Goal: Book appointment/travel/reservation

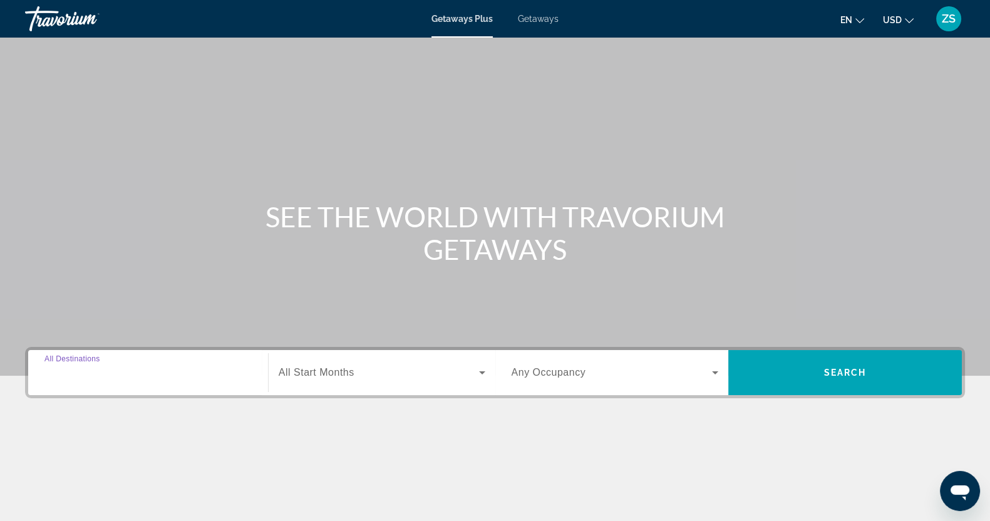
click at [120, 379] on input "Destination All Destinations" at bounding box center [147, 373] width 207 height 15
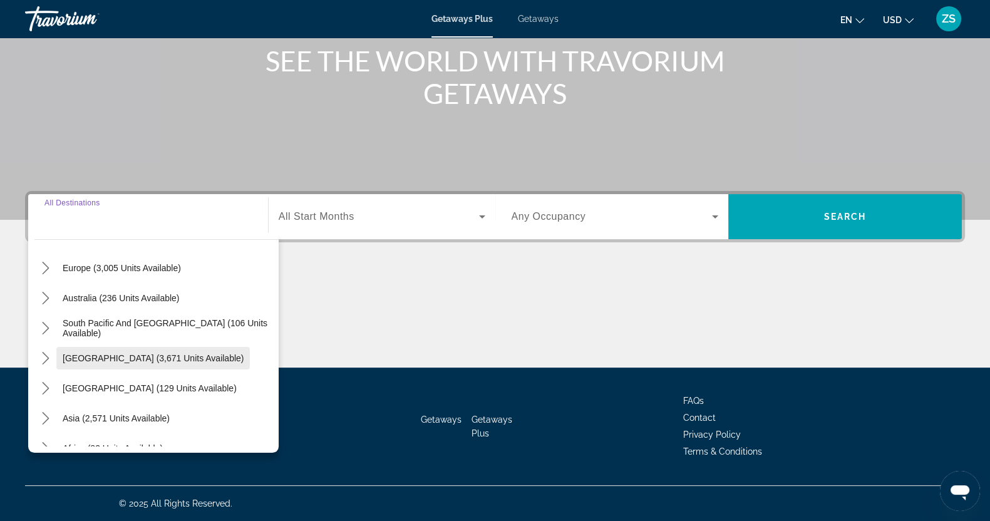
scroll to position [203, 0]
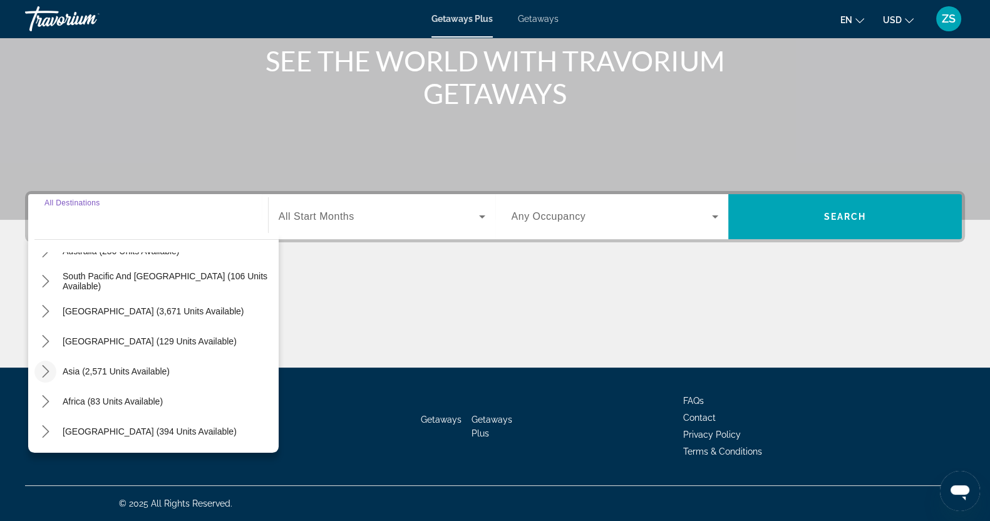
click at [39, 371] on icon "Toggle Asia (2,571 units available) submenu" at bounding box center [45, 371] width 13 height 13
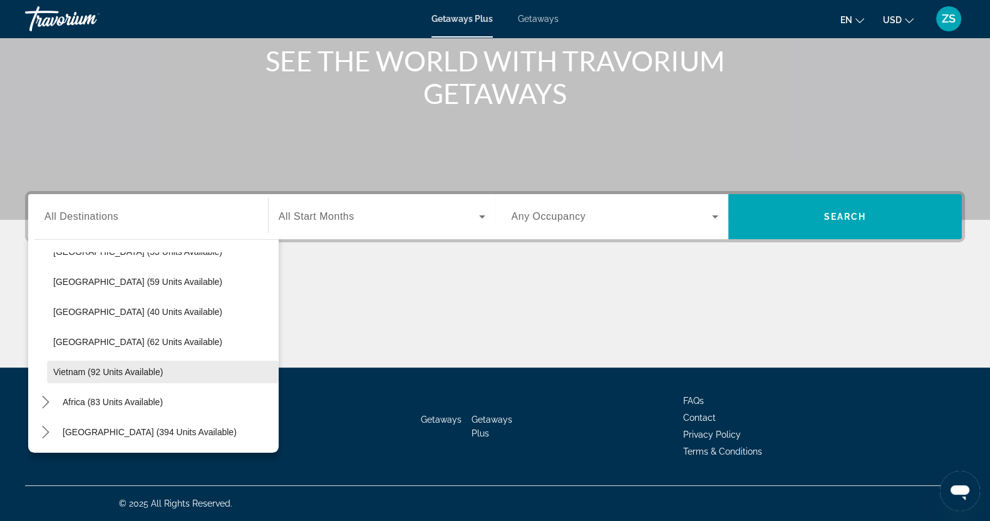
scroll to position [503, 0]
click at [79, 375] on span "Vietnam (92 units available)" at bounding box center [108, 371] width 110 height 10
type input "**********"
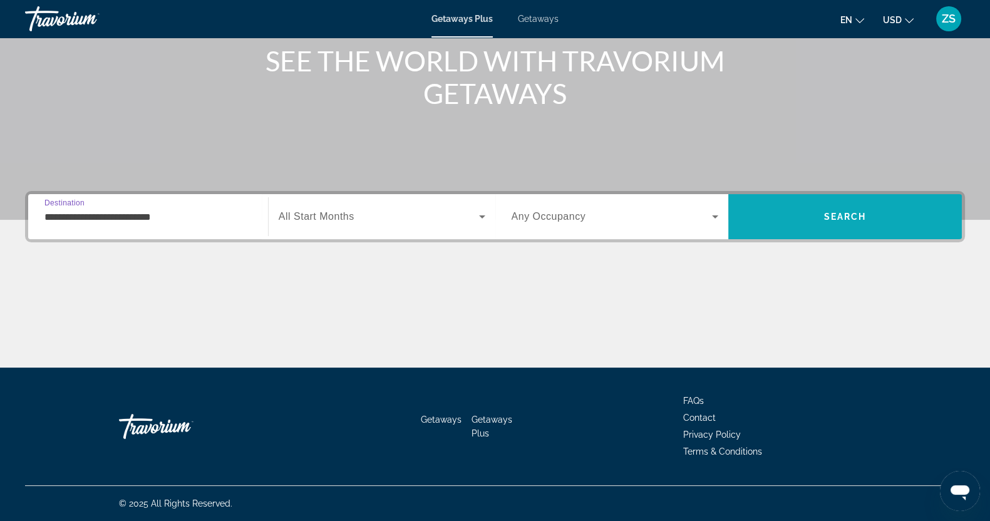
click at [823, 225] on span "Search" at bounding box center [845, 217] width 234 height 30
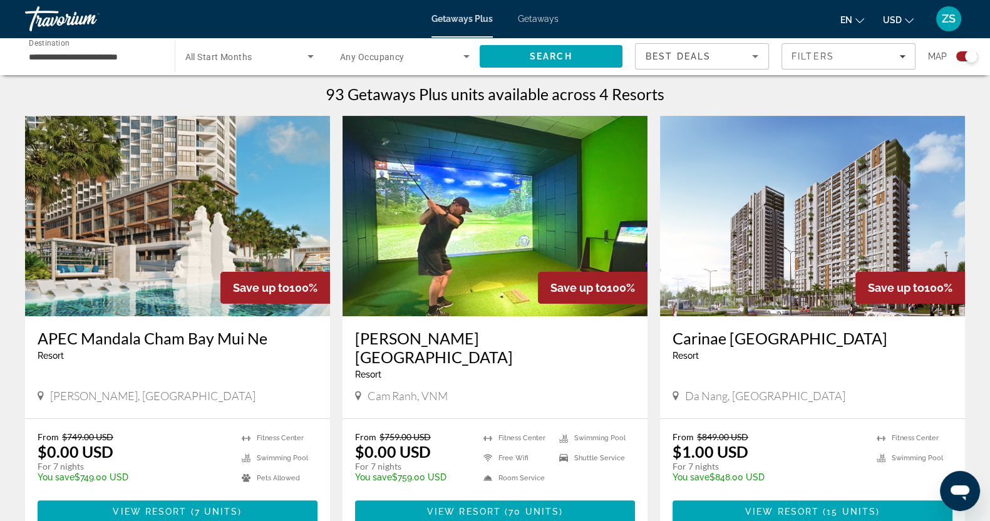
scroll to position [470, 0]
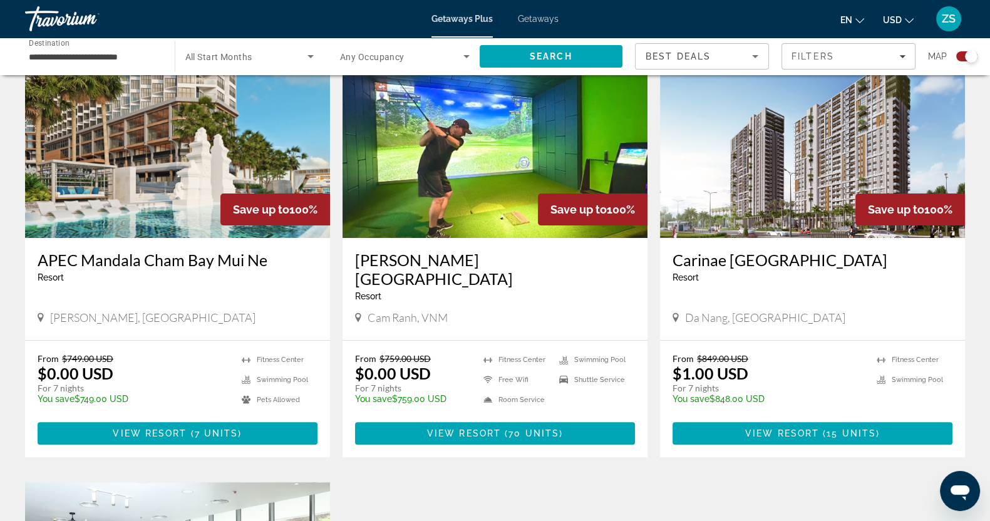
click at [470, 155] on img "Main content" at bounding box center [494, 138] width 305 height 200
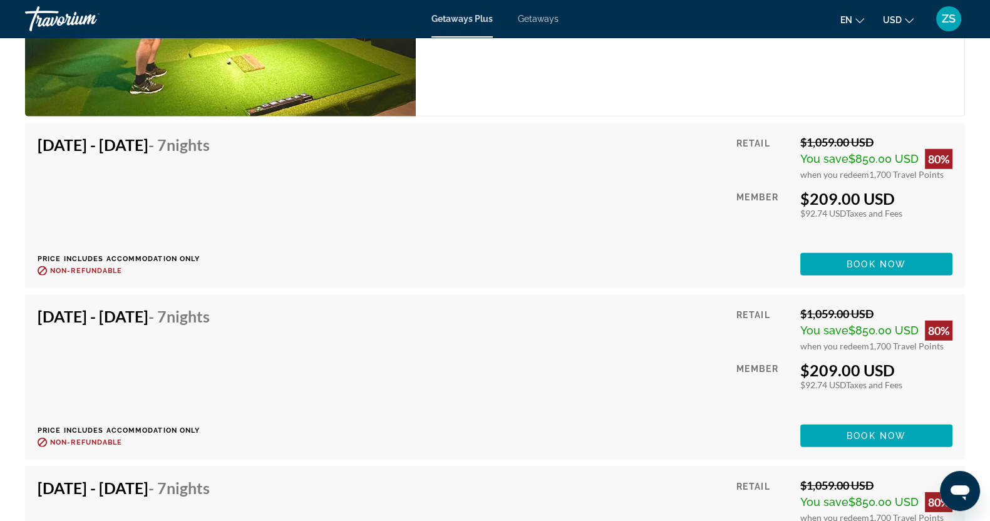
scroll to position [4578, 0]
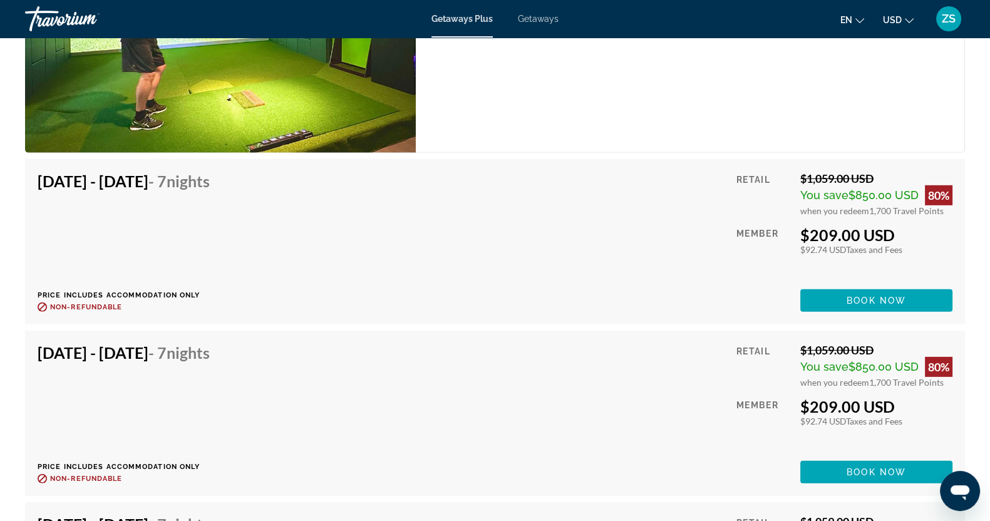
click at [537, 20] on span "Getaways" at bounding box center [538, 19] width 41 height 10
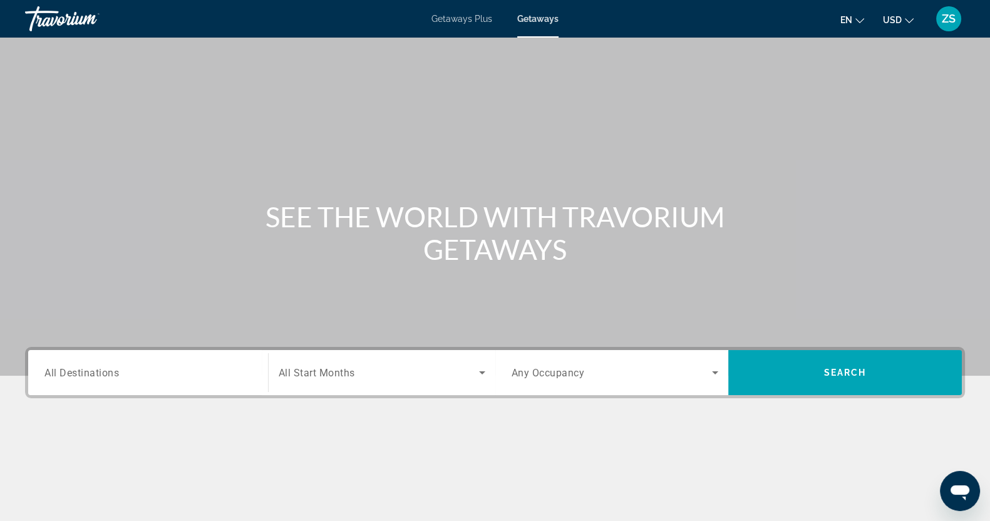
click at [66, 374] on span "All Destinations" at bounding box center [81, 372] width 75 height 12
click at [66, 374] on input "Destination All Destinations" at bounding box center [147, 373] width 207 height 15
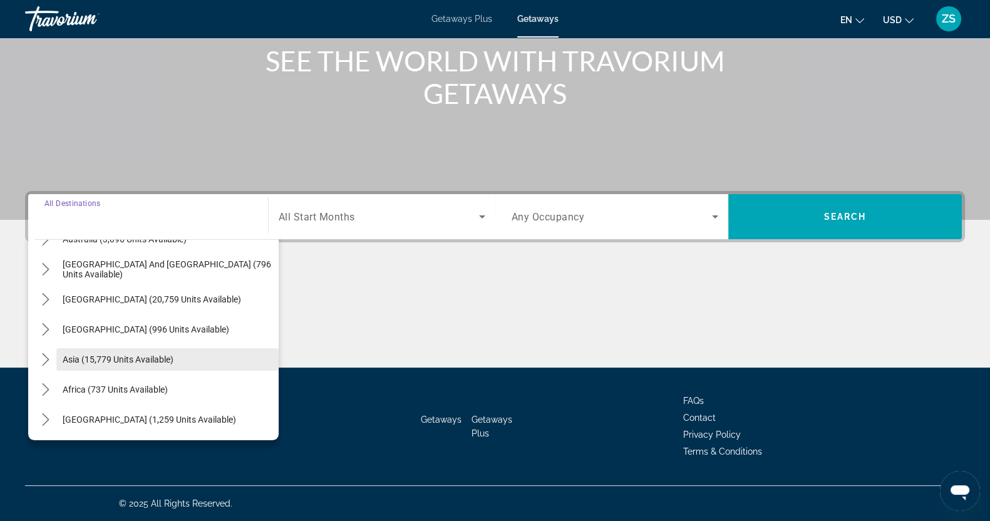
scroll to position [203, 0]
click at [44, 359] on icon "Toggle Asia (15,779 units available) submenu" at bounding box center [45, 359] width 13 height 13
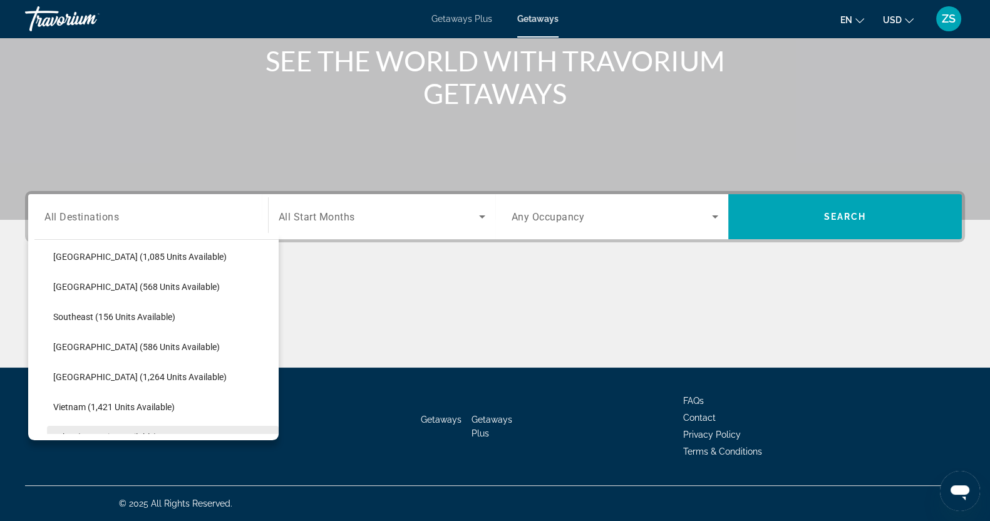
scroll to position [654, 0]
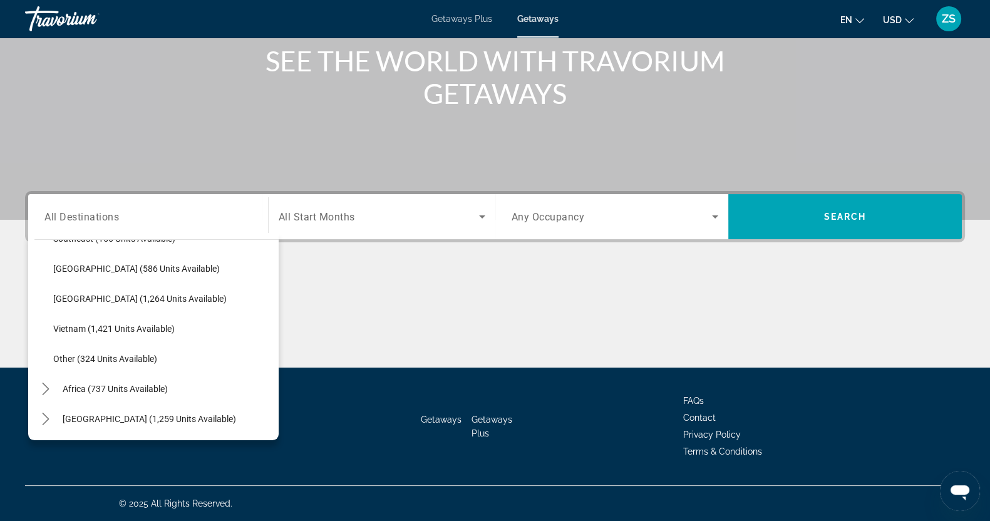
click at [73, 331] on span "Vietnam (1,421 units available)" at bounding box center [113, 329] width 121 height 10
type input "**********"
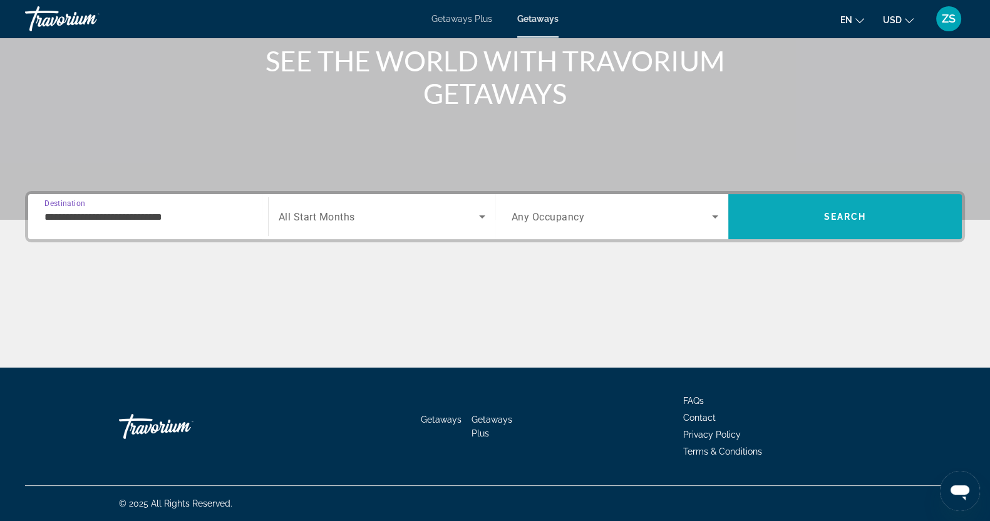
click at [867, 223] on span "Search" at bounding box center [845, 217] width 234 height 30
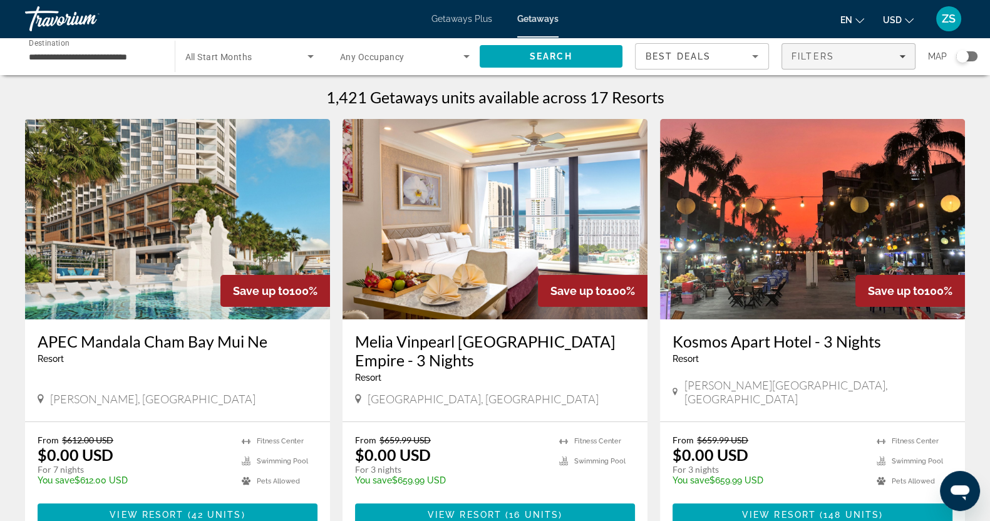
click at [900, 58] on icon "Filters" at bounding box center [902, 56] width 6 height 6
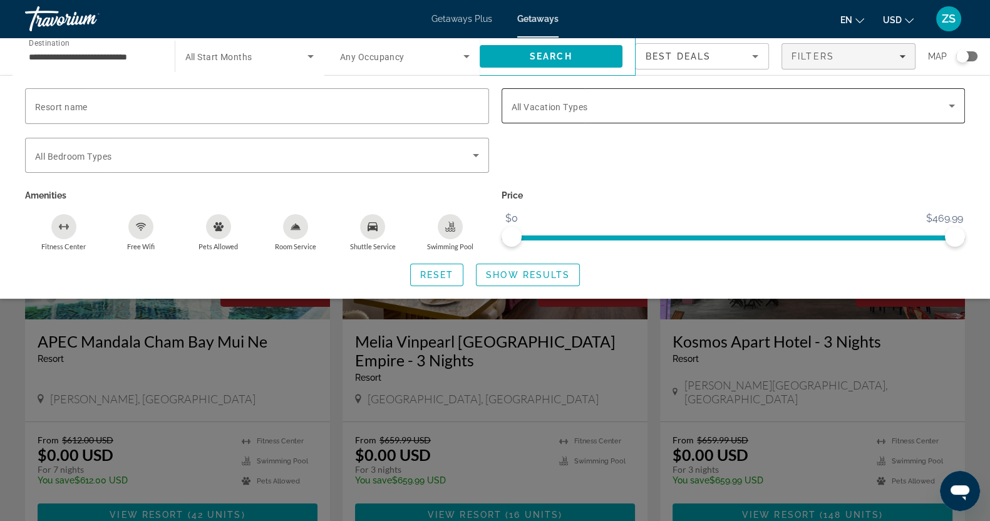
click at [950, 106] on icon "Search widget" at bounding box center [952, 106] width 6 height 3
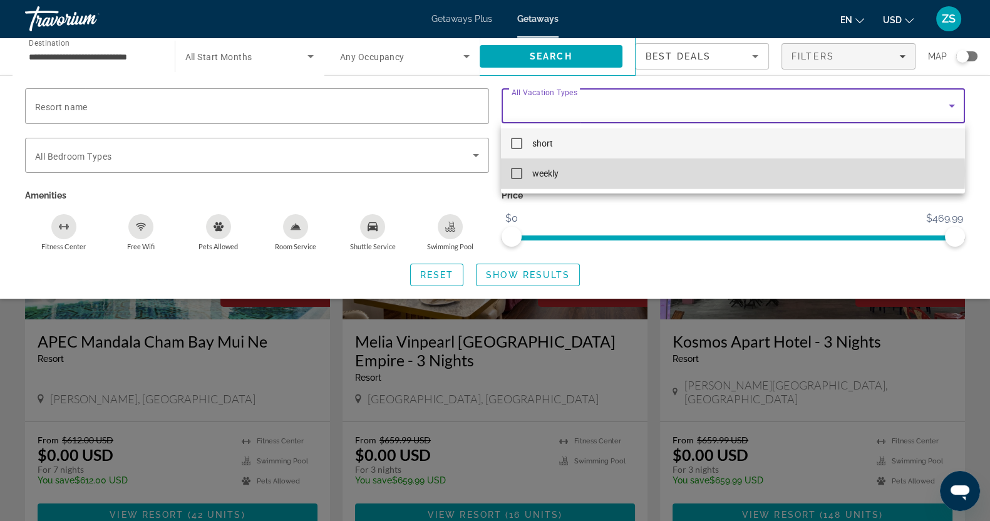
click at [518, 171] on mat-pseudo-checkbox at bounding box center [516, 173] width 11 height 11
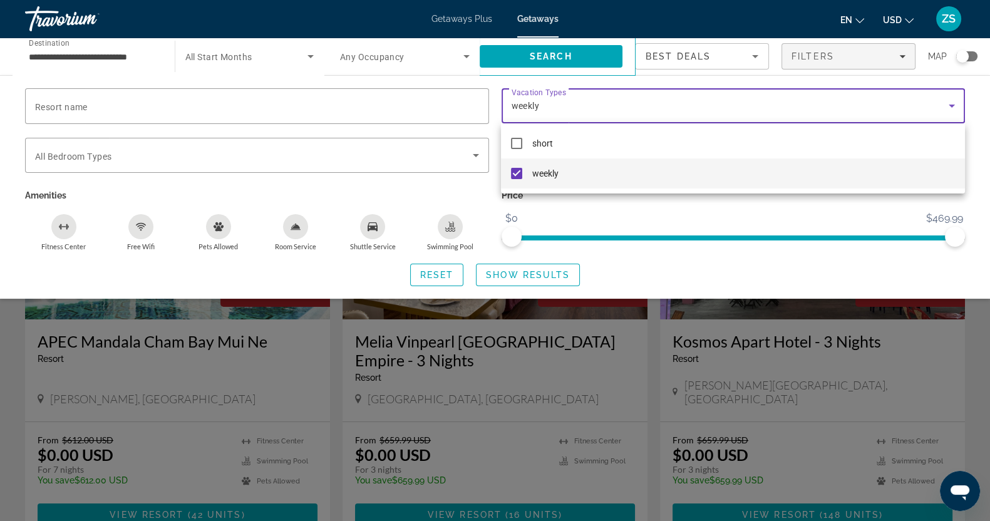
click at [540, 270] on div at bounding box center [495, 260] width 990 height 521
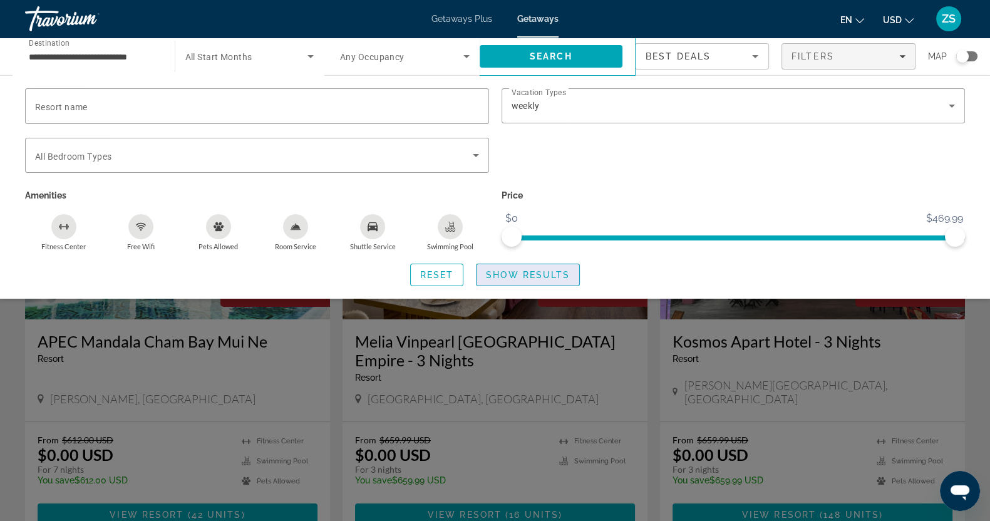
click at [535, 272] on span "Show Results" at bounding box center [528, 275] width 84 height 10
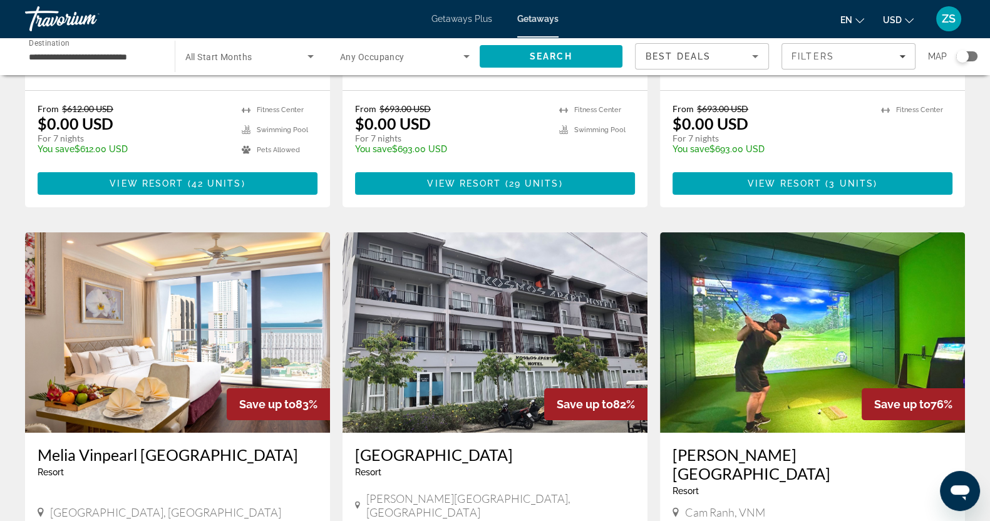
scroll to position [391, 0]
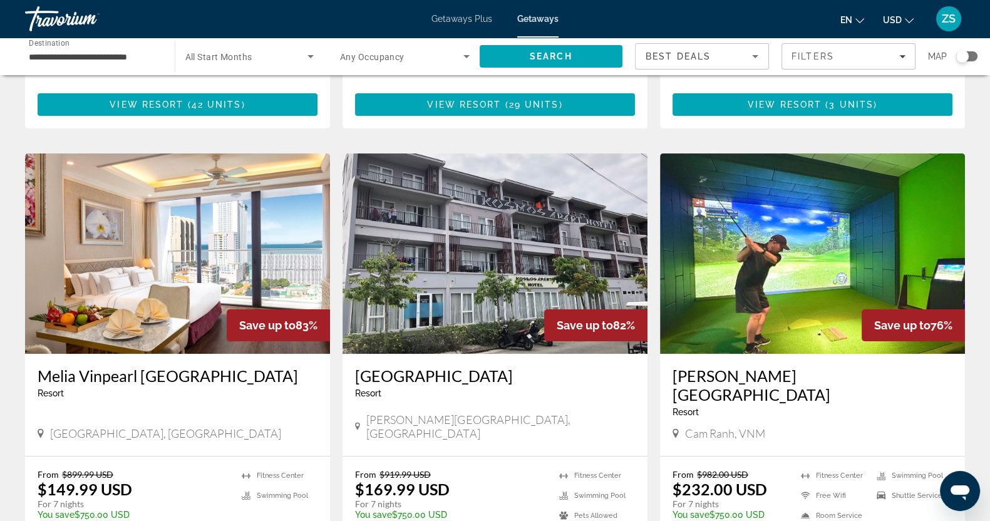
click at [780, 262] on img "Main content" at bounding box center [812, 253] width 305 height 200
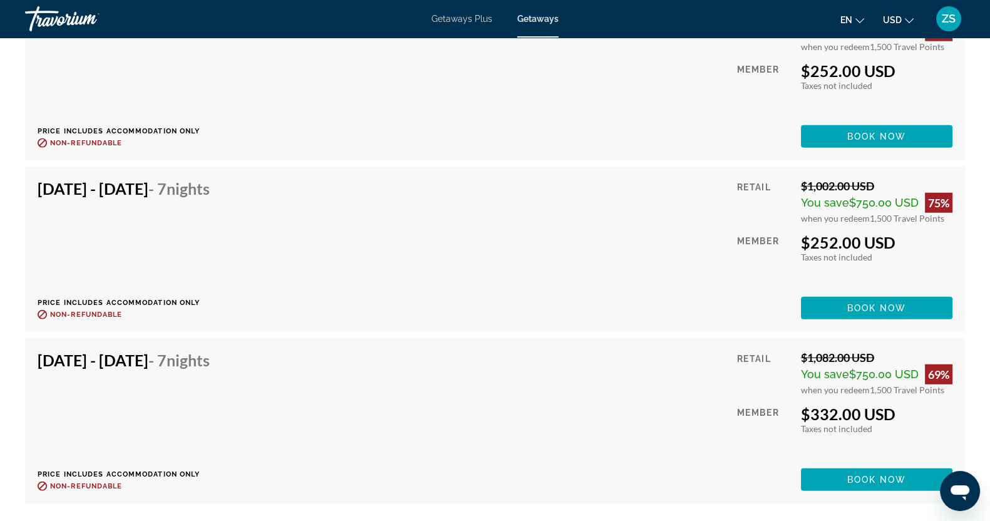
scroll to position [10017, 0]
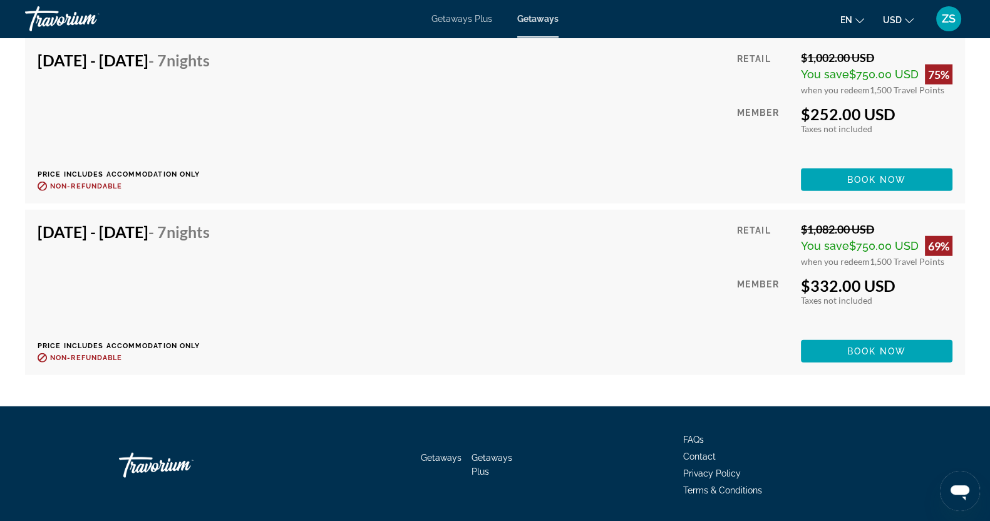
click at [61, 19] on div "Travorium" at bounding box center [87, 19] width 125 height 33
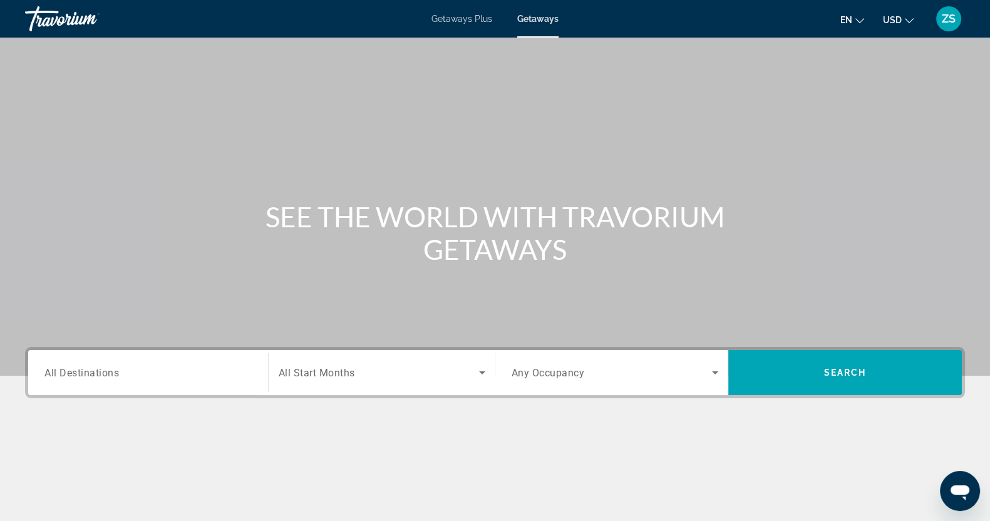
click at [64, 19] on div "Travorium" at bounding box center [87, 19] width 125 height 33
